Goal: Task Accomplishment & Management: Manage account settings

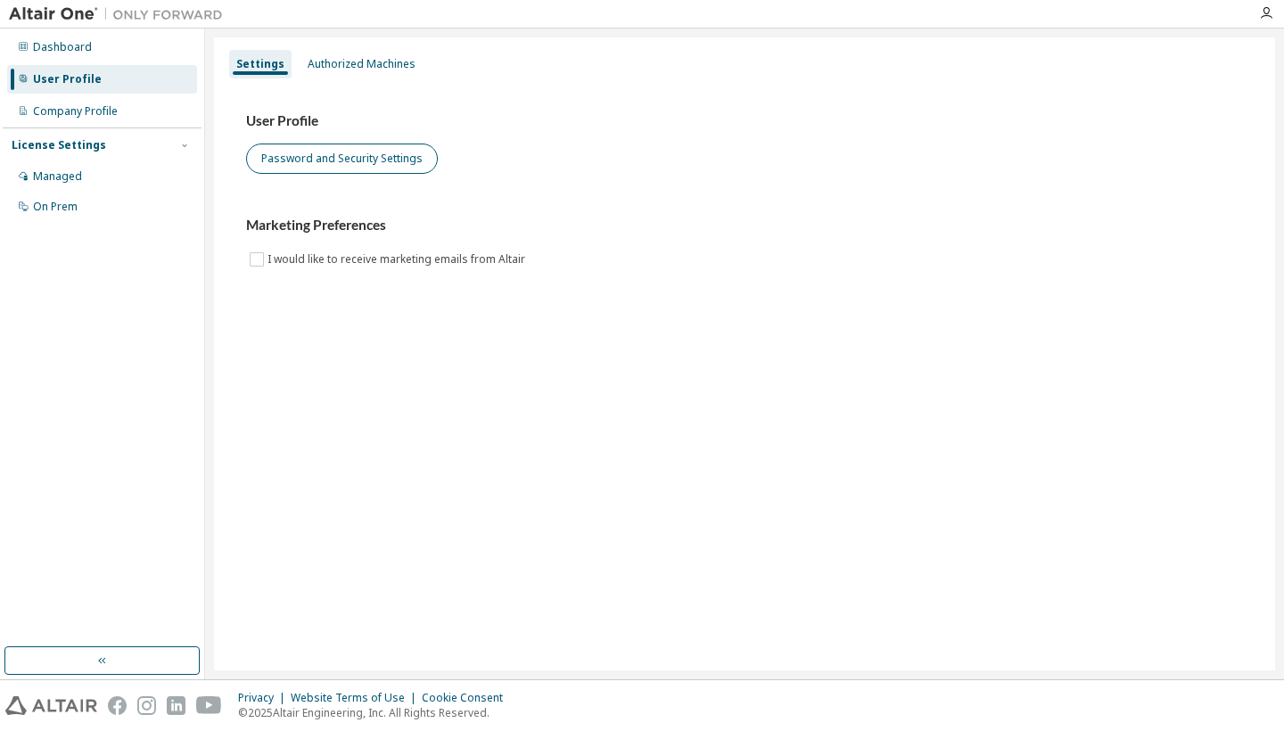
click at [364, 167] on button "Password and Security Settings" at bounding box center [342, 159] width 192 height 30
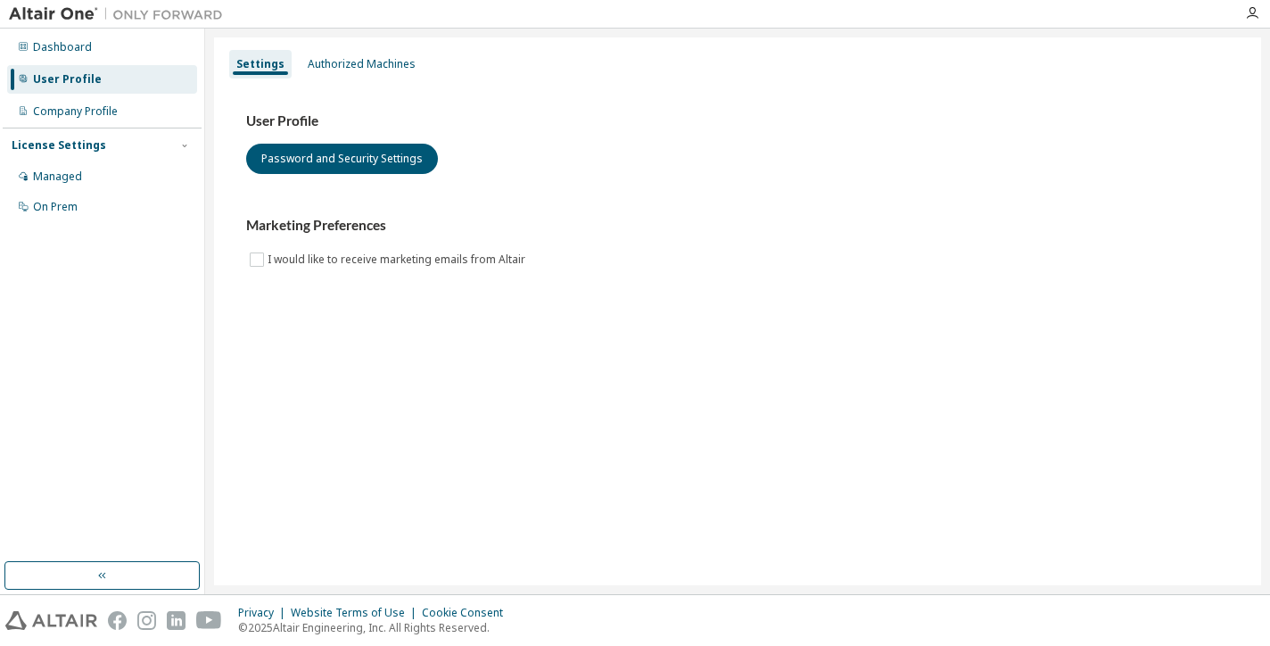
click at [127, 72] on div "User Profile" at bounding box center [102, 79] width 190 height 29
click at [123, 50] on div "Dashboard" at bounding box center [102, 47] width 190 height 29
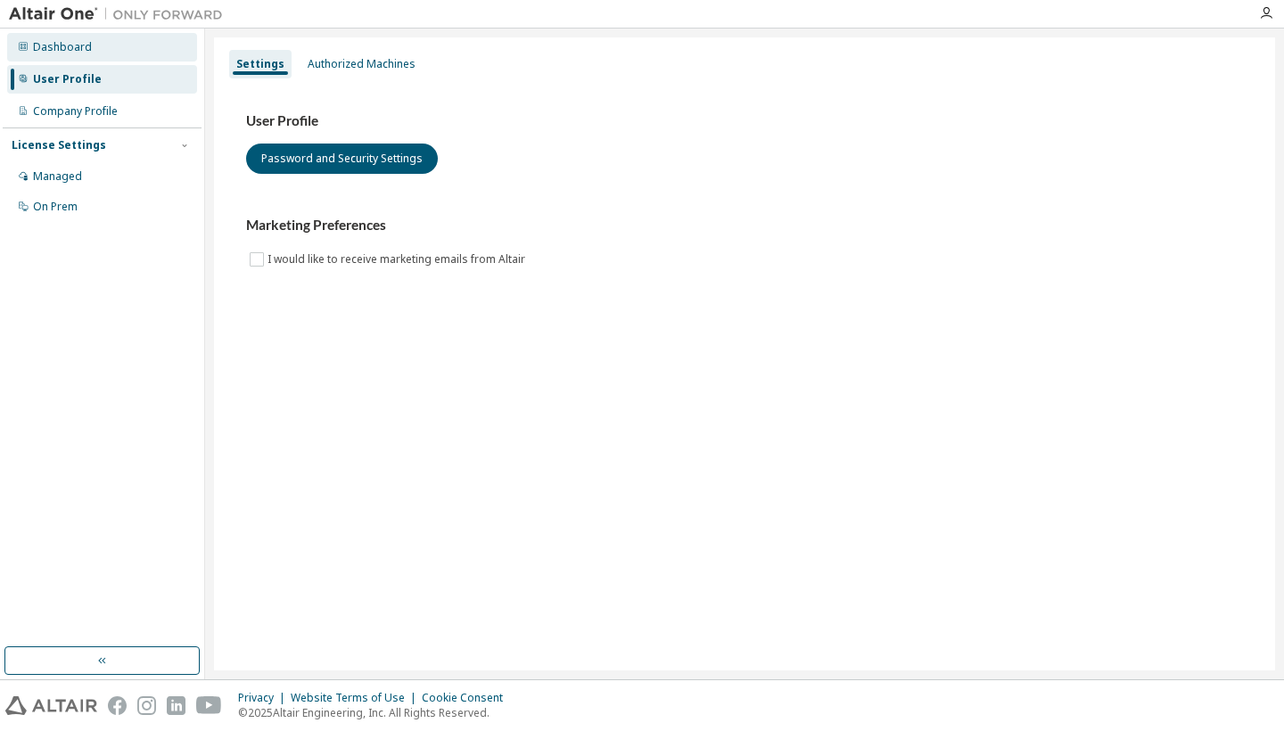
click at [82, 46] on div "Dashboard" at bounding box center [62, 47] width 59 height 14
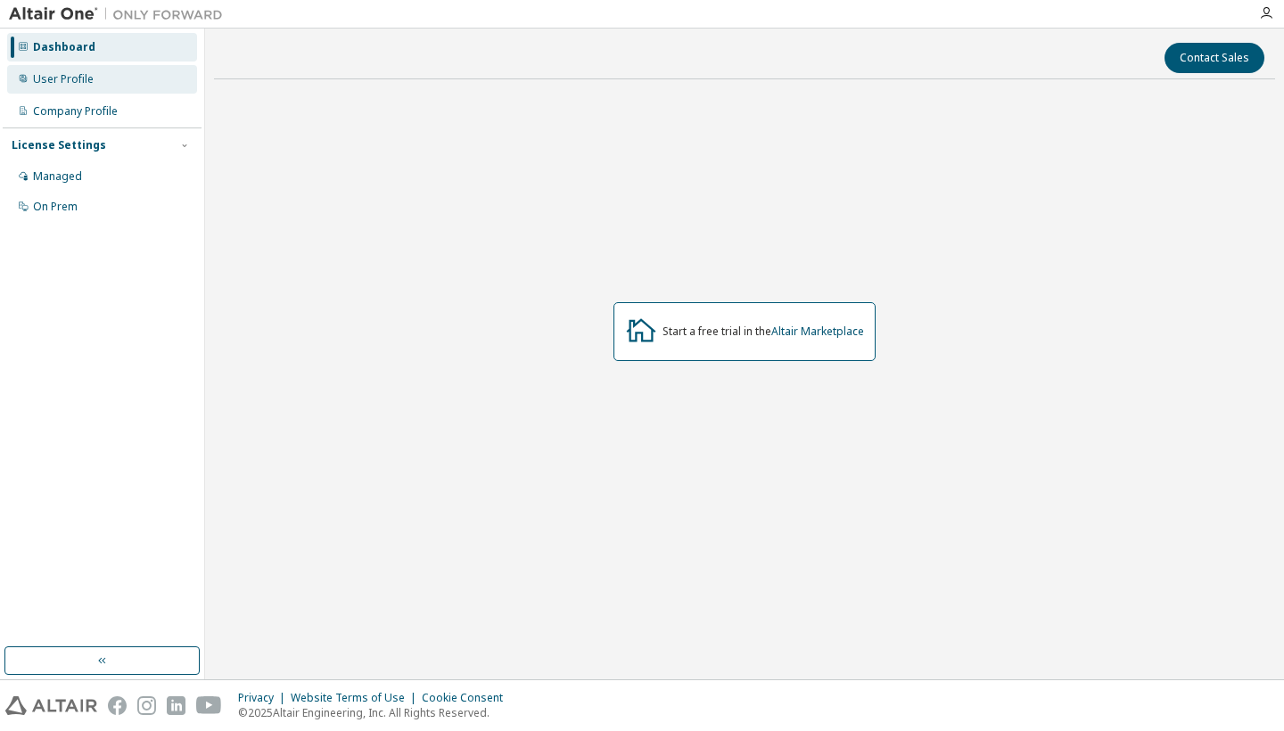
click at [115, 87] on div "User Profile" at bounding box center [102, 79] width 190 height 29
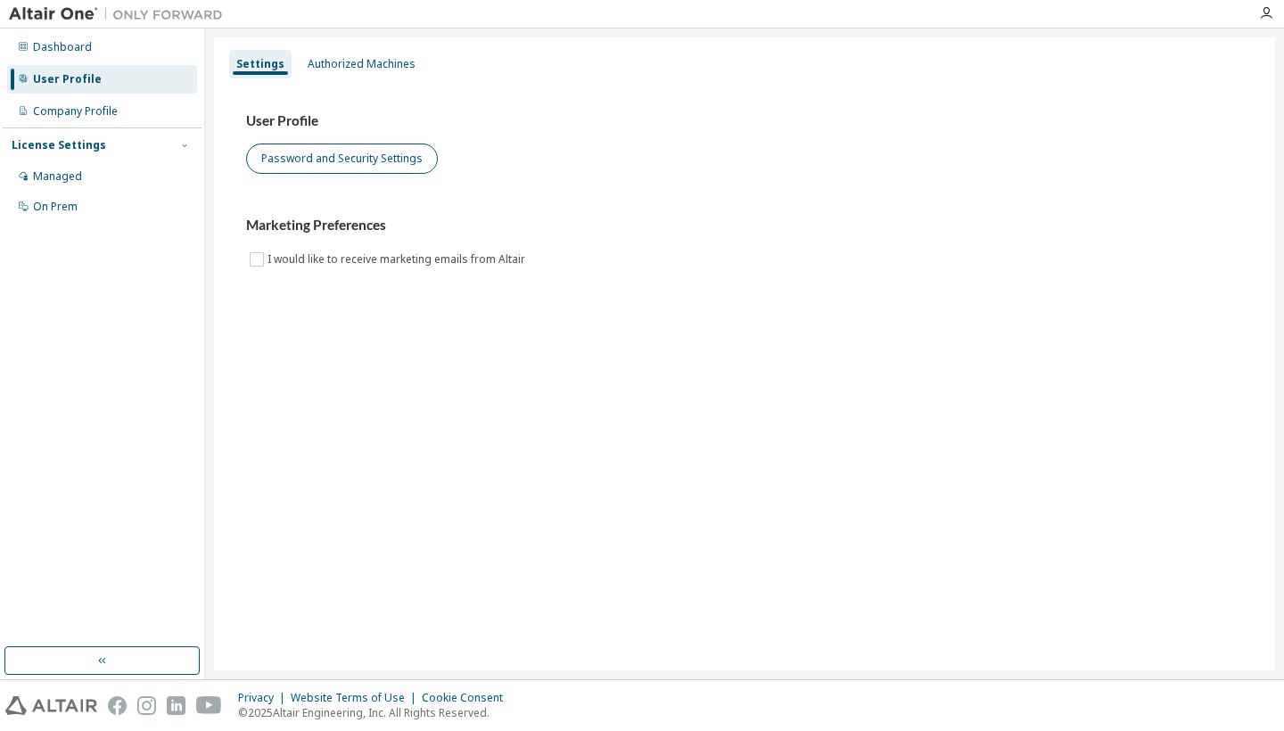
click at [286, 156] on button "Password and Security Settings" at bounding box center [342, 159] width 192 height 30
